Goal: Information Seeking & Learning: Learn about a topic

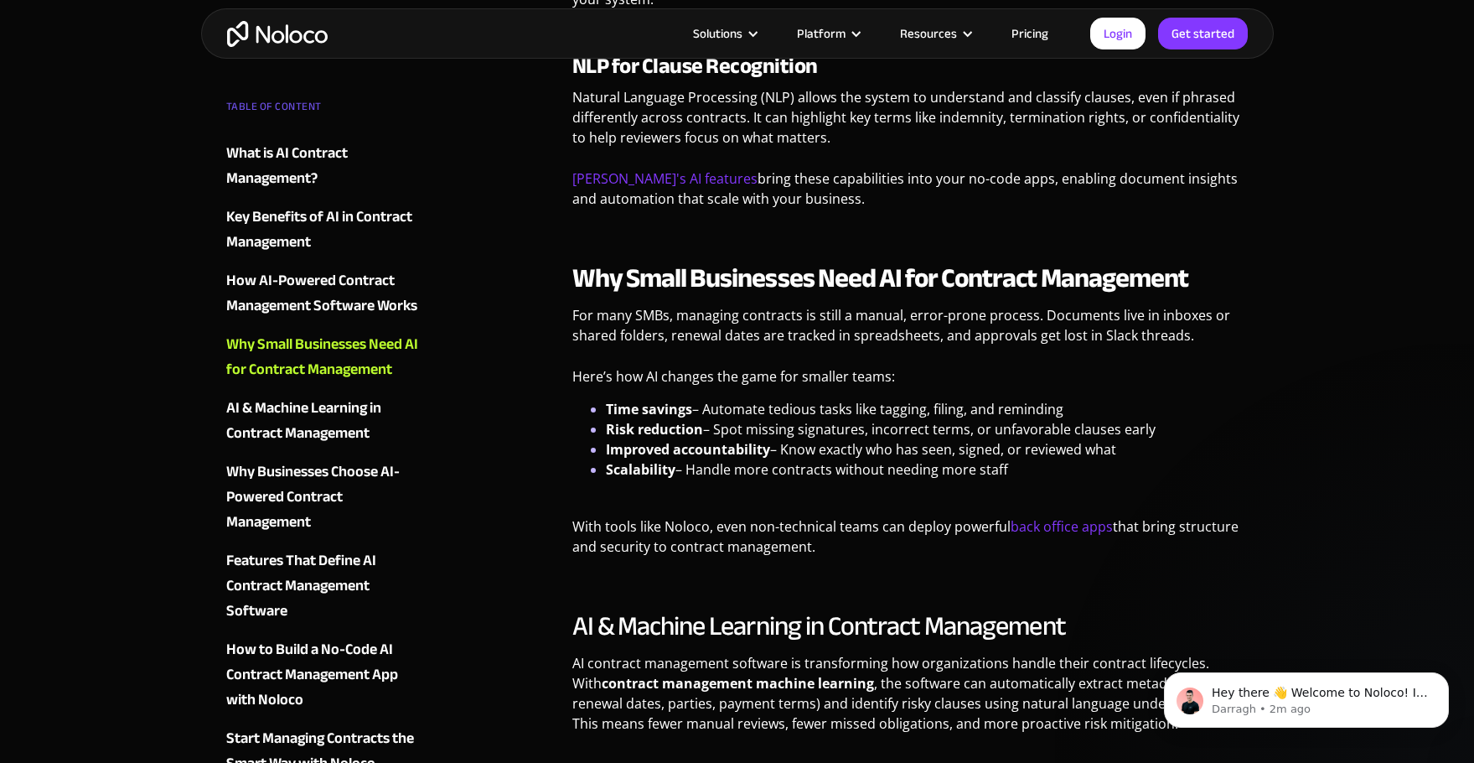
scroll to position [2521, 0]
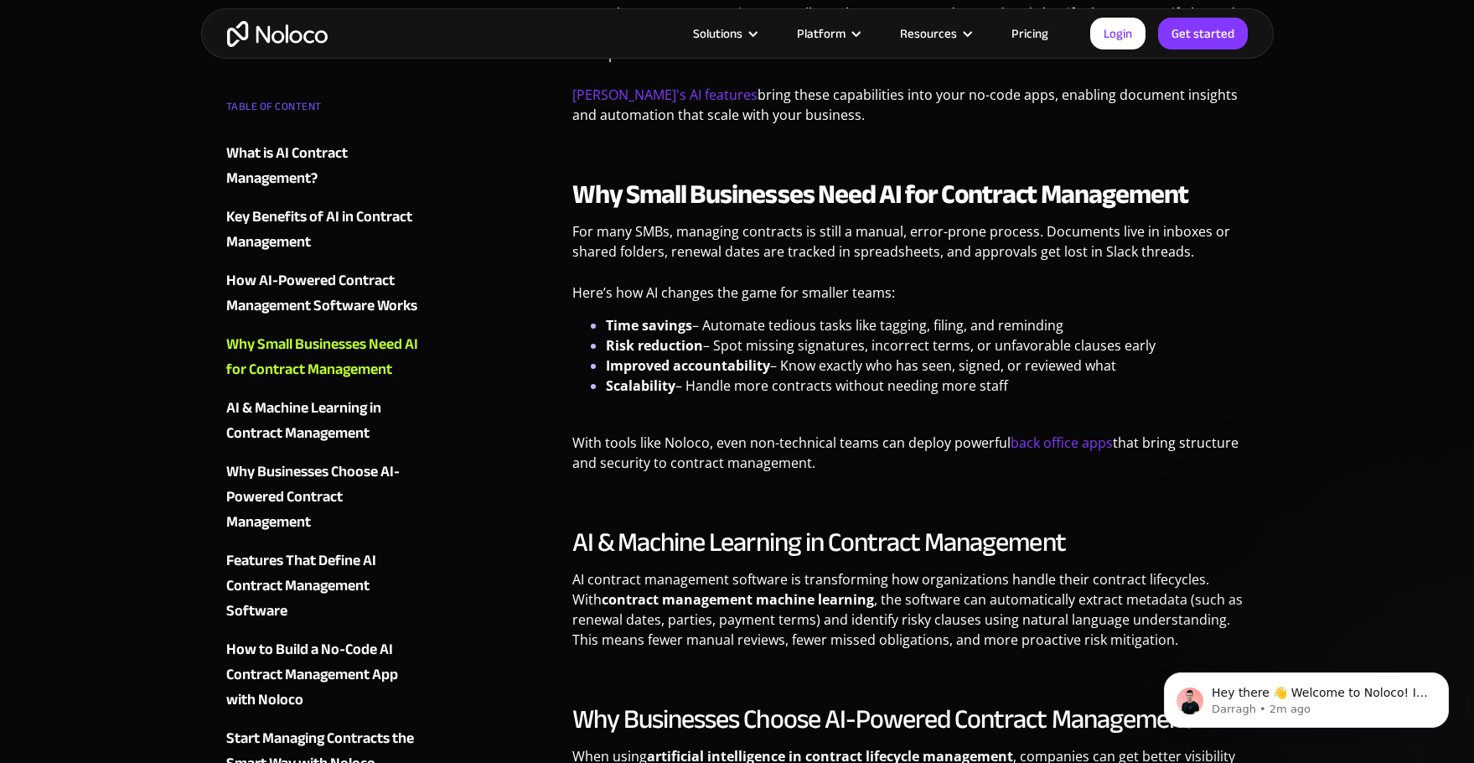
click at [303, 655] on div "How to Build a No-Code AI Contract Management App with Noloco" at bounding box center [327, 674] width 203 height 75
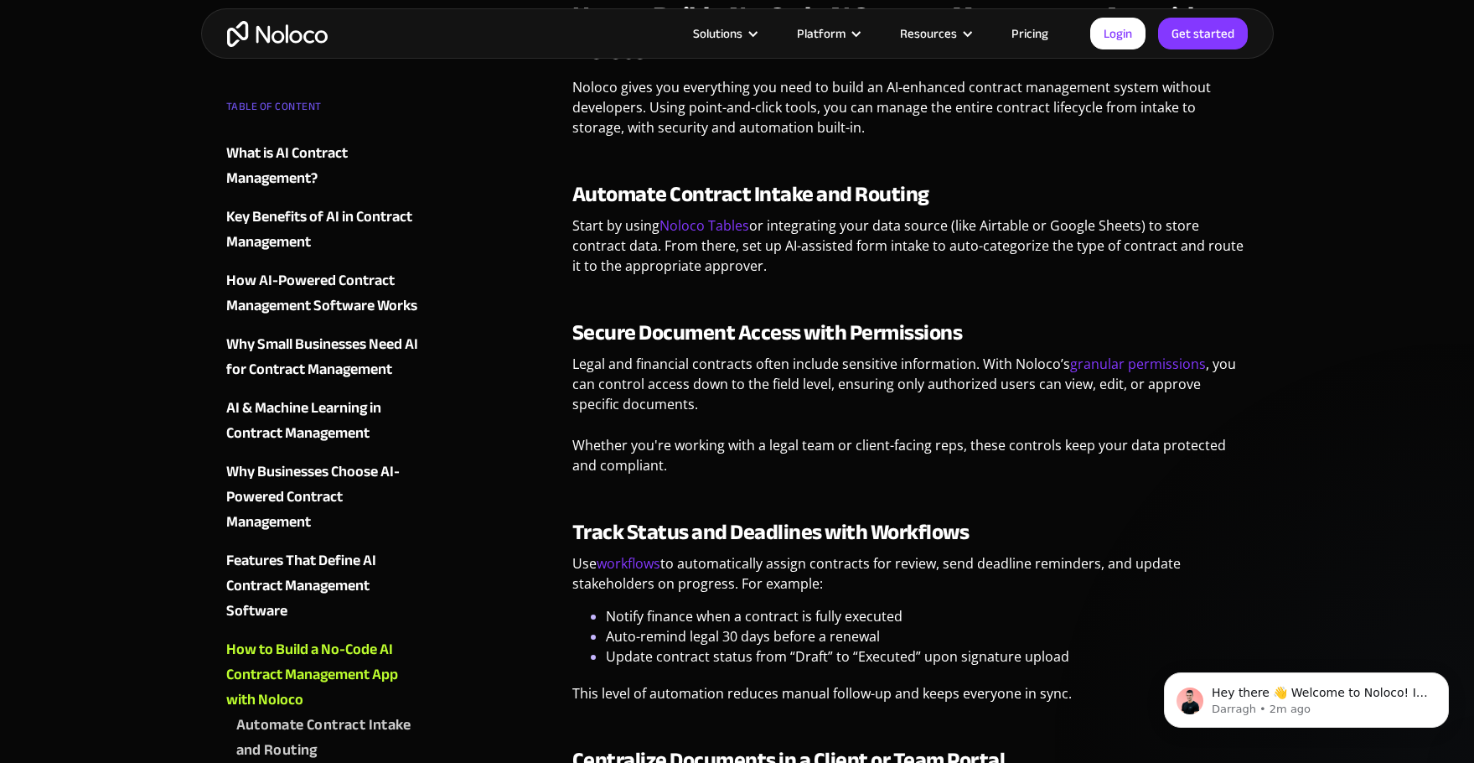
scroll to position [3513, 0]
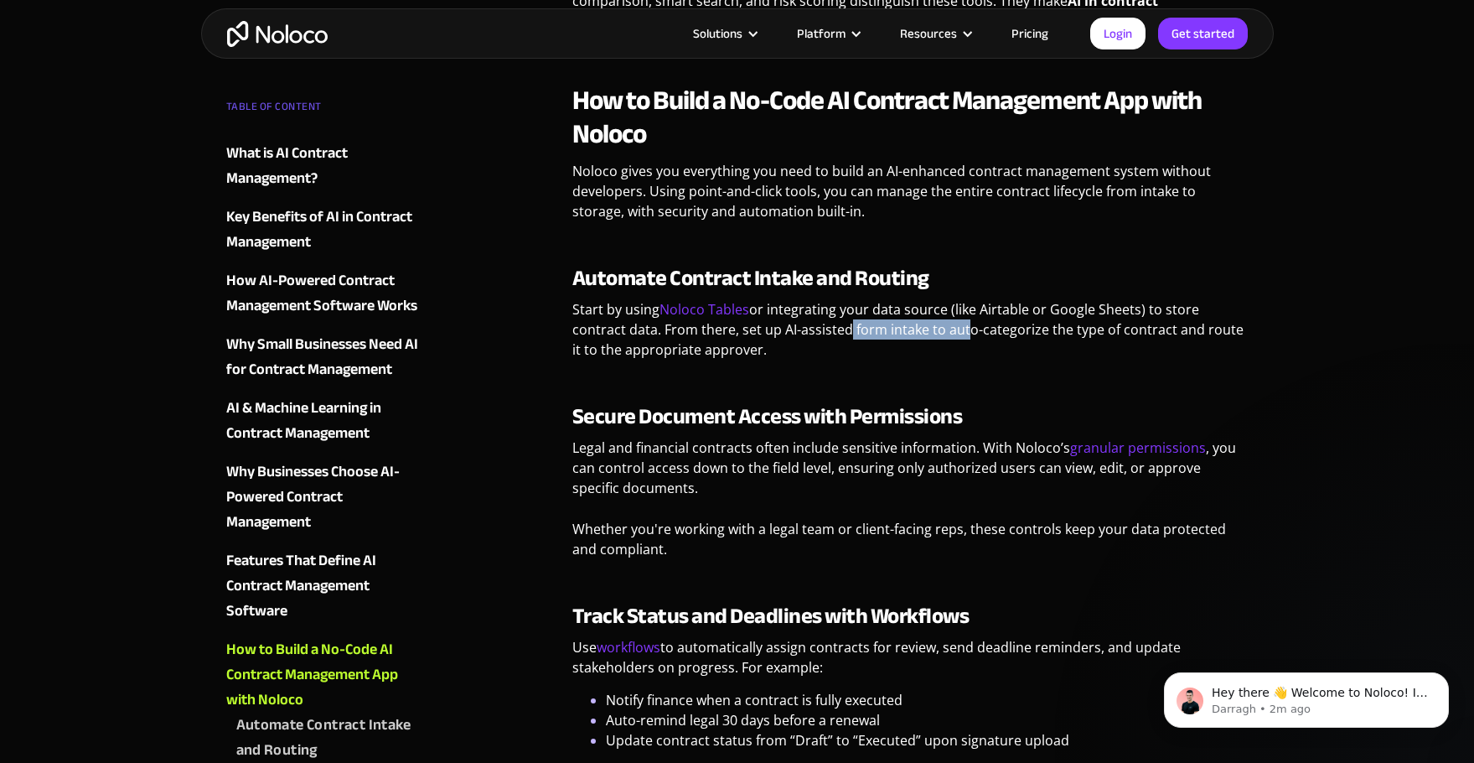
drag, startPoint x: 807, startPoint y: 329, endPoint x: 905, endPoint y: 328, distance: 98.1
click at [905, 328] on p "Start by using Noloco Tables or integrating your data source (like Airtable or …" at bounding box center [910, 335] width 676 height 73
click at [952, 330] on p "Start by using Noloco Tables or integrating your data source (like Airtable or …" at bounding box center [910, 335] width 676 height 73
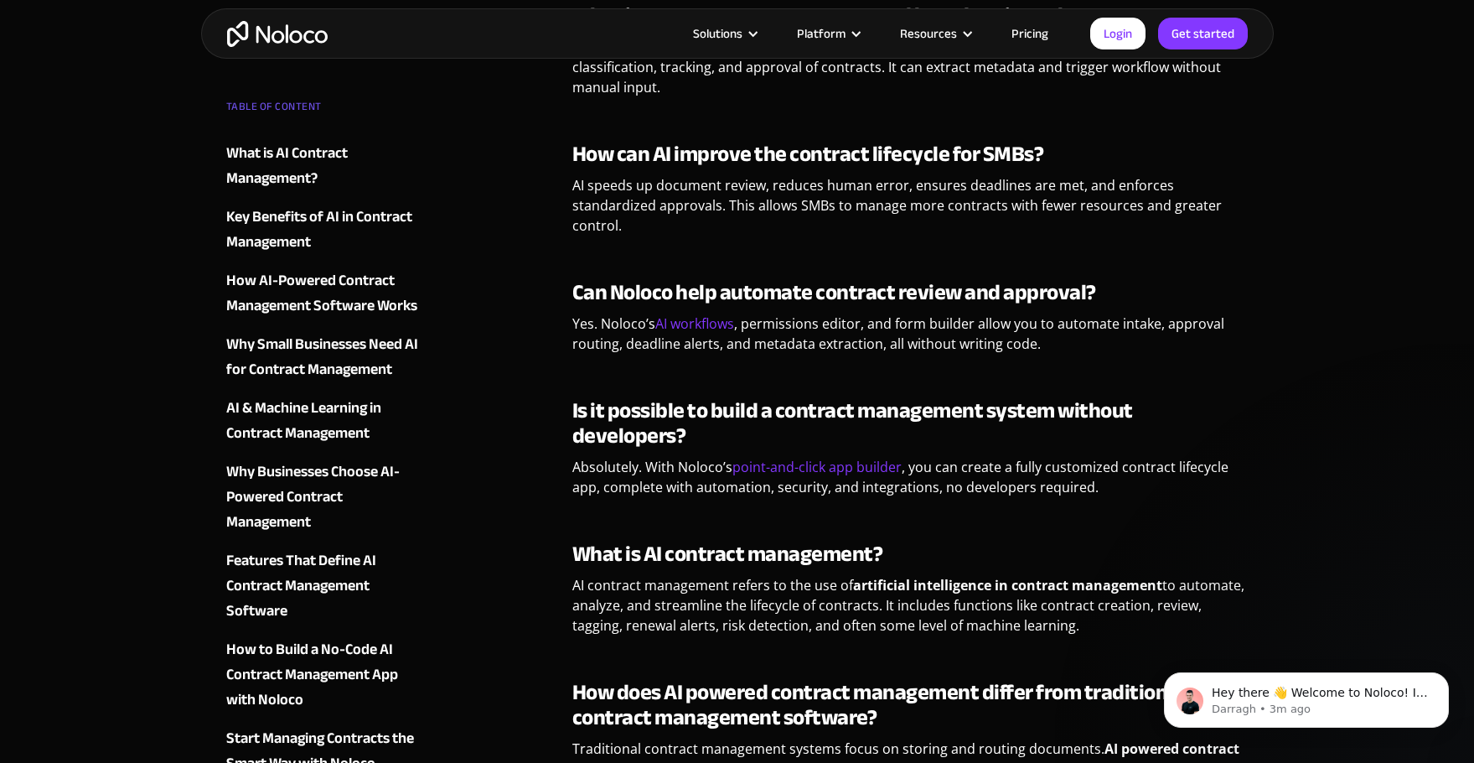
scroll to position [4854, 0]
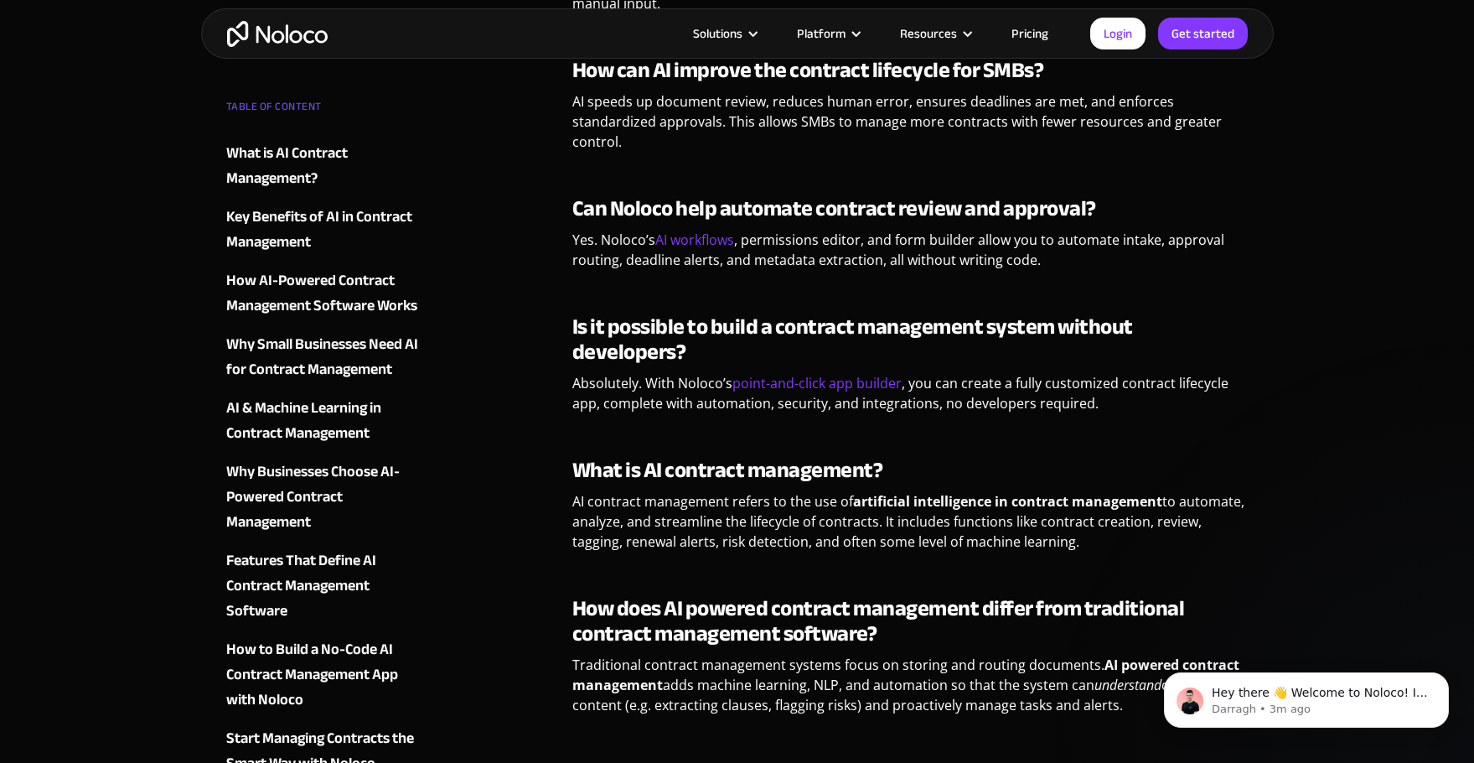
click at [264, 28] on img "home" at bounding box center [277, 34] width 101 height 26
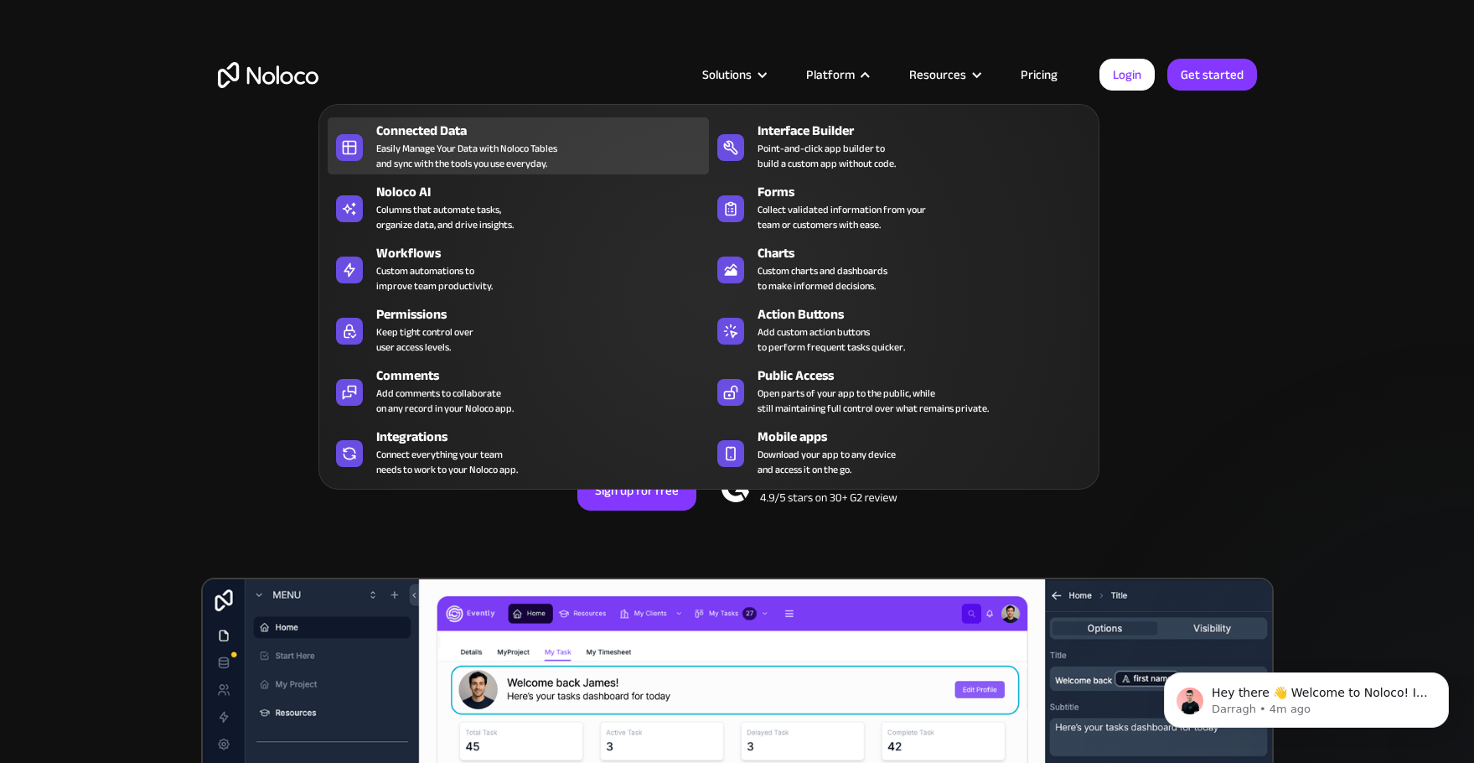
click at [469, 148] on div "Easily Manage Your Data with Noloco Tables and sync with the tools you use ever…" at bounding box center [466, 156] width 181 height 30
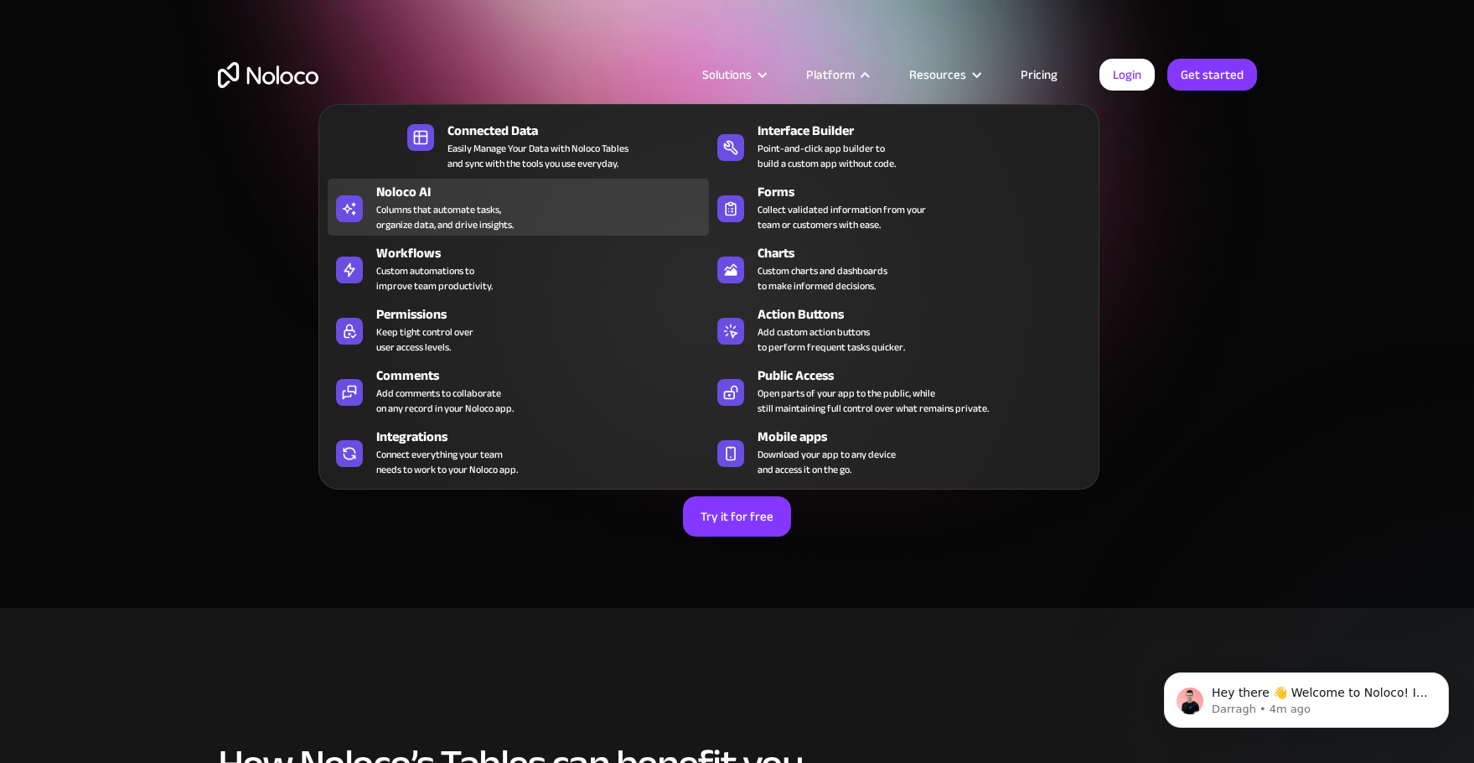
click at [433, 211] on div "Columns that automate tasks, organize data, and drive insights." at bounding box center [444, 217] width 137 height 30
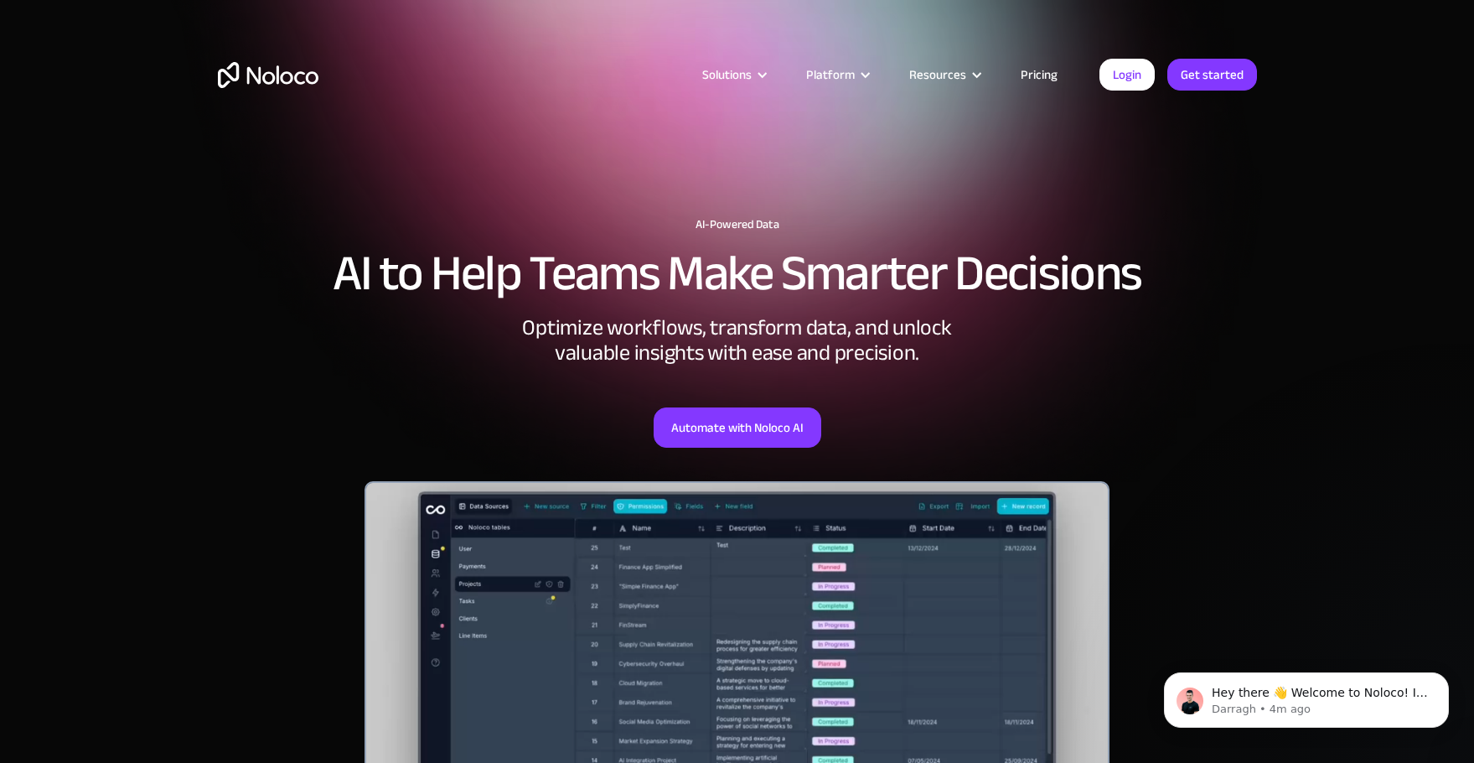
click at [261, 391] on div "Automate with Noloco AI" at bounding box center [737, 406] width 1039 height 82
